Goal: Navigation & Orientation: Find specific page/section

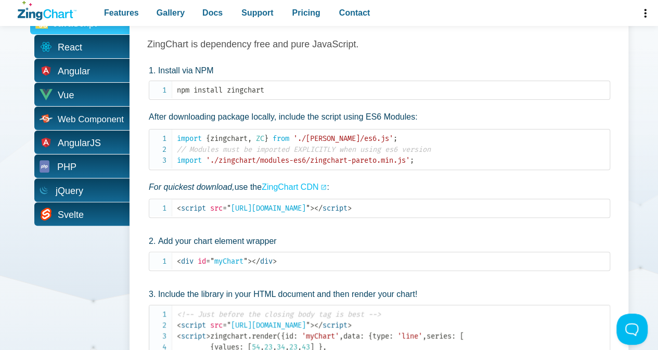
scroll to position [2066, 0]
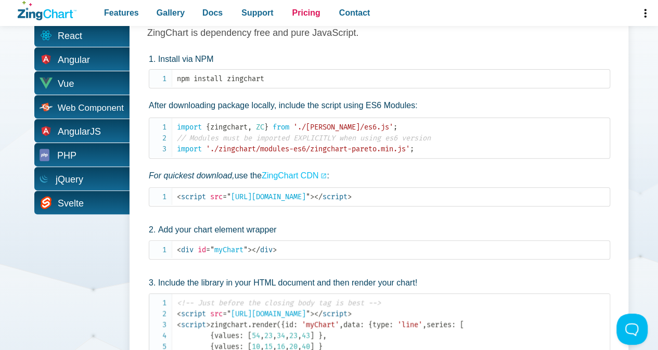
click at [304, 16] on span "Pricing" at bounding box center [306, 13] width 28 height 14
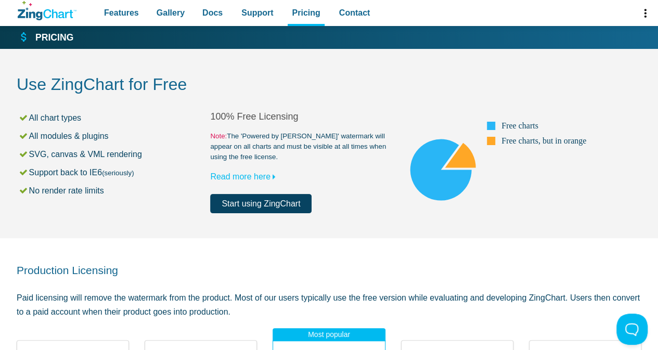
click at [32, 21] on div "Features Gallery Browse by Chart Type Browse by Features Browse by Use Case Doc…" at bounding box center [329, 13] width 625 height 26
click at [40, 18] on icon "ZingChart Logo. Click to return to the homepage" at bounding box center [47, 10] width 59 height 19
